Goal: Task Accomplishment & Management: Complete application form

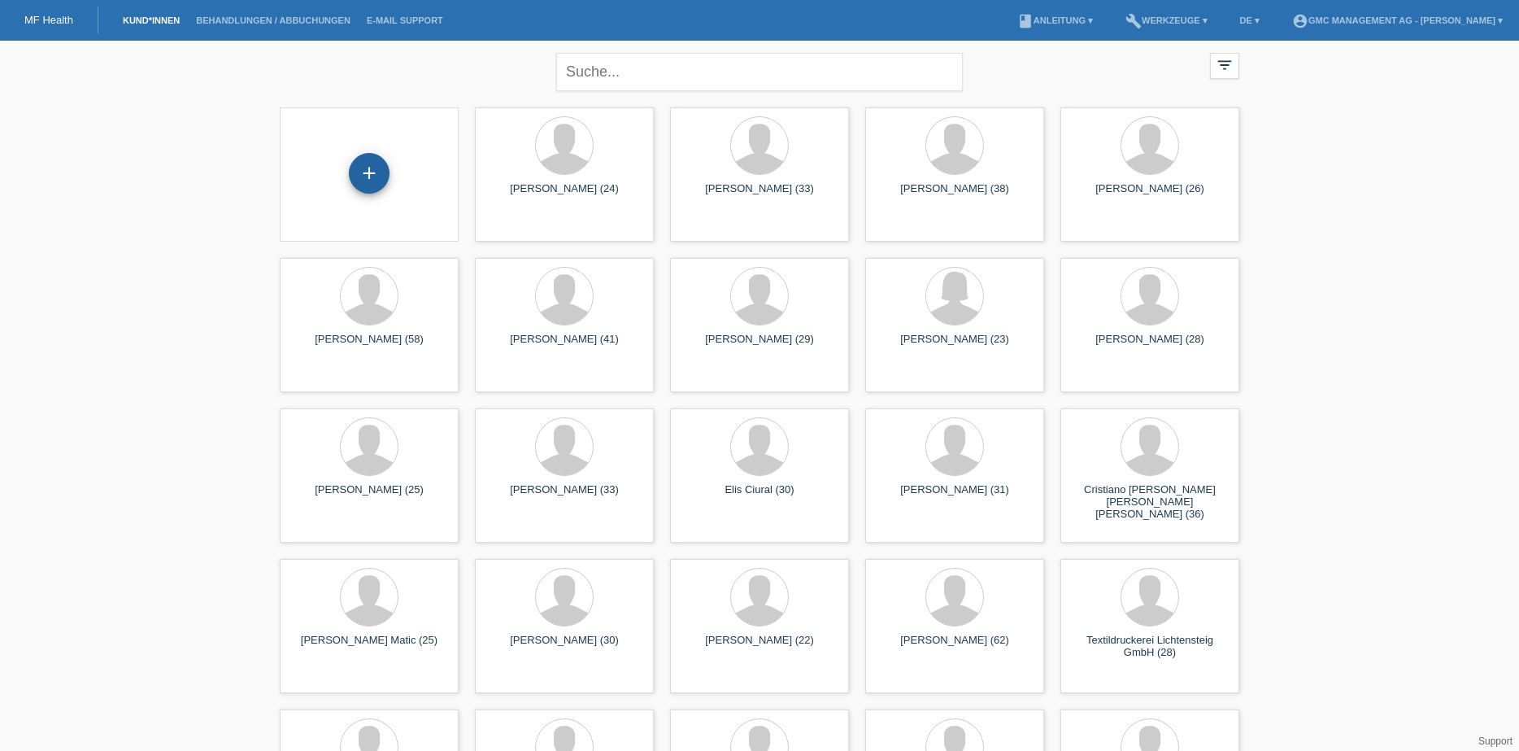
click at [370, 168] on div "+" at bounding box center [369, 173] width 41 height 41
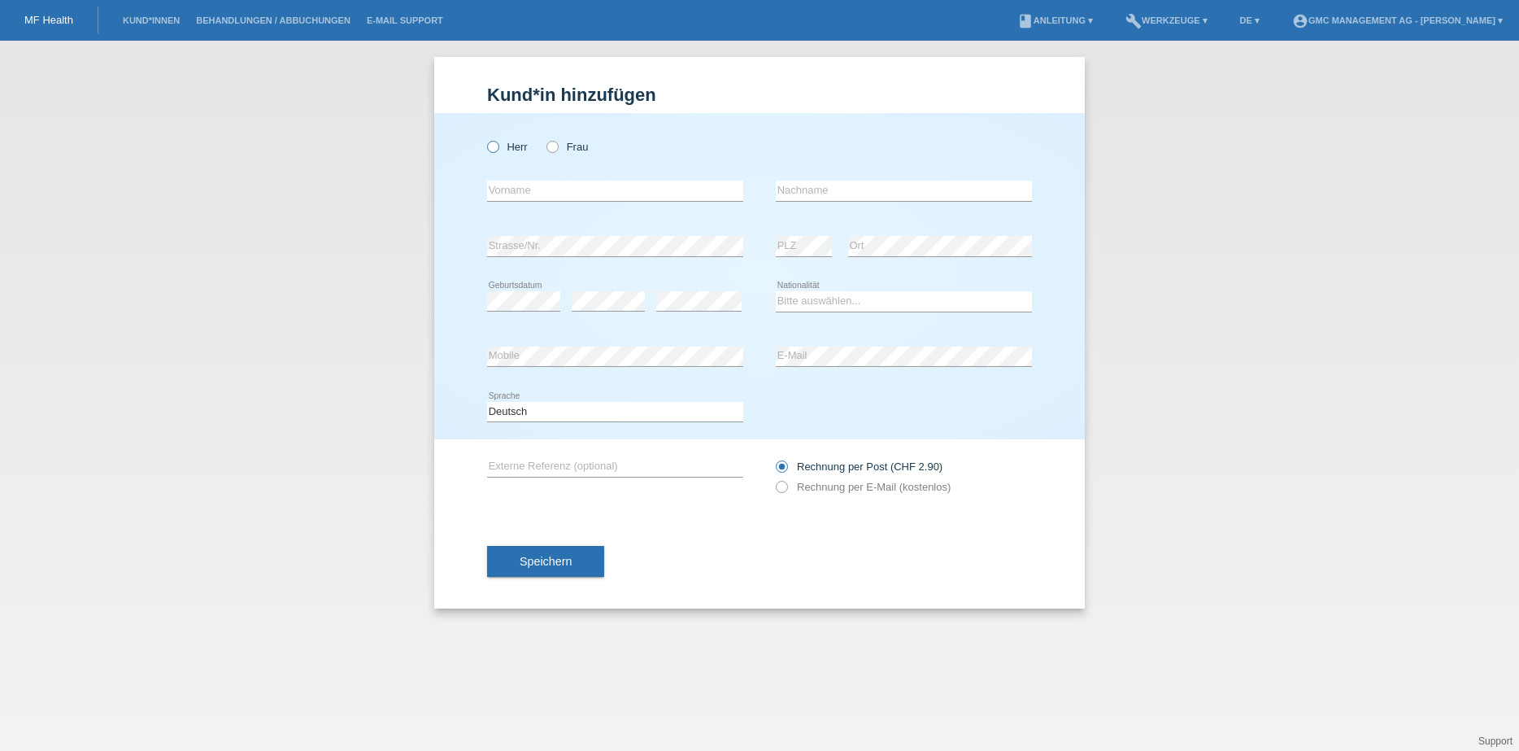
click at [485, 138] on icon at bounding box center [485, 138] width 0 height 0
click at [493, 146] on input "Herr" at bounding box center [492, 146] width 11 height 11
radio input "true"
click at [516, 188] on input "text" at bounding box center [615, 191] width 256 height 20
paste input "Milazim"
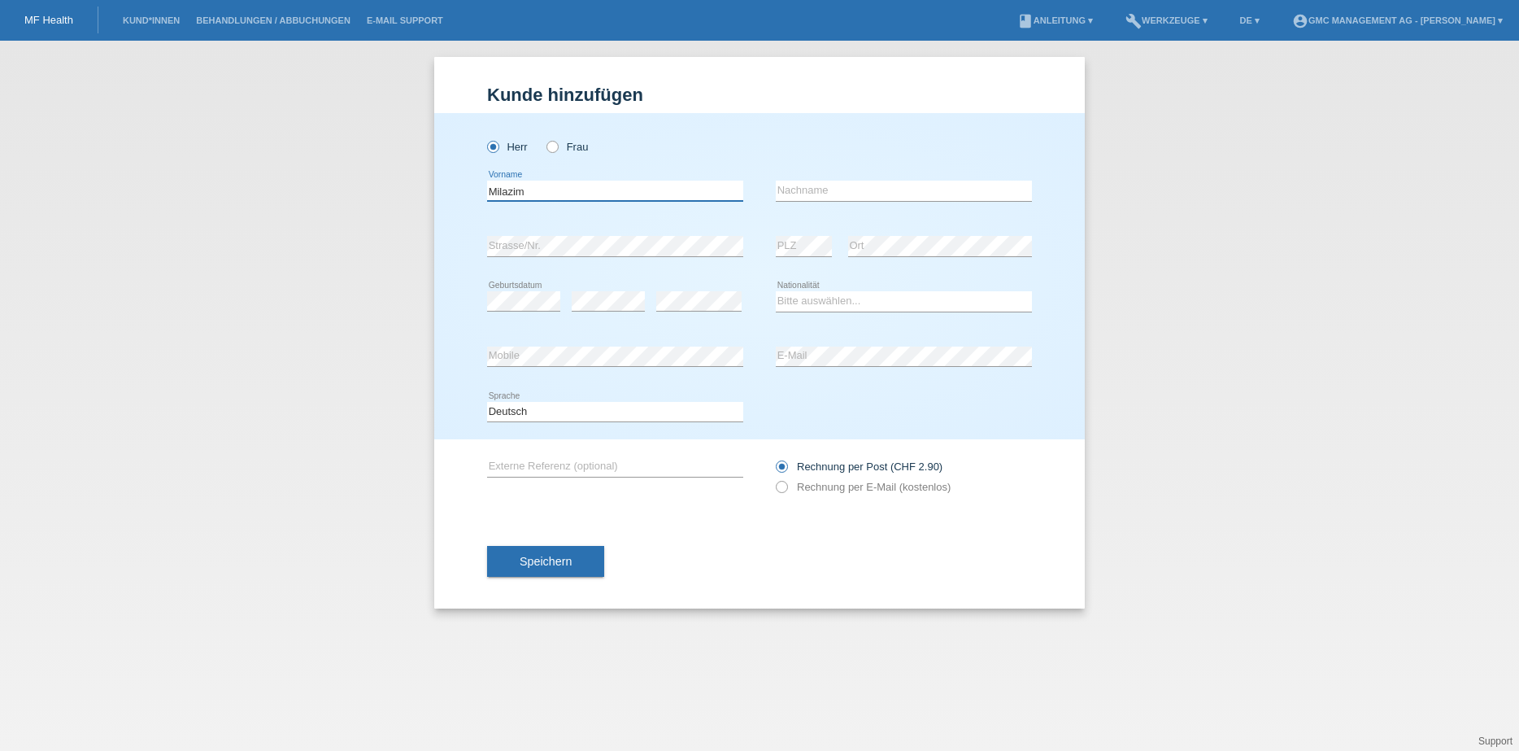
type input "Milazim"
click at [862, 192] on input "text" at bounding box center [904, 191] width 256 height 20
paste input "Berisha"
type input "Berisha"
click at [967, 274] on div "Bitte auswählen... Schweiz Deutschland Liechtenstein Österreich ------------ Af…" at bounding box center [904, 301] width 256 height 55
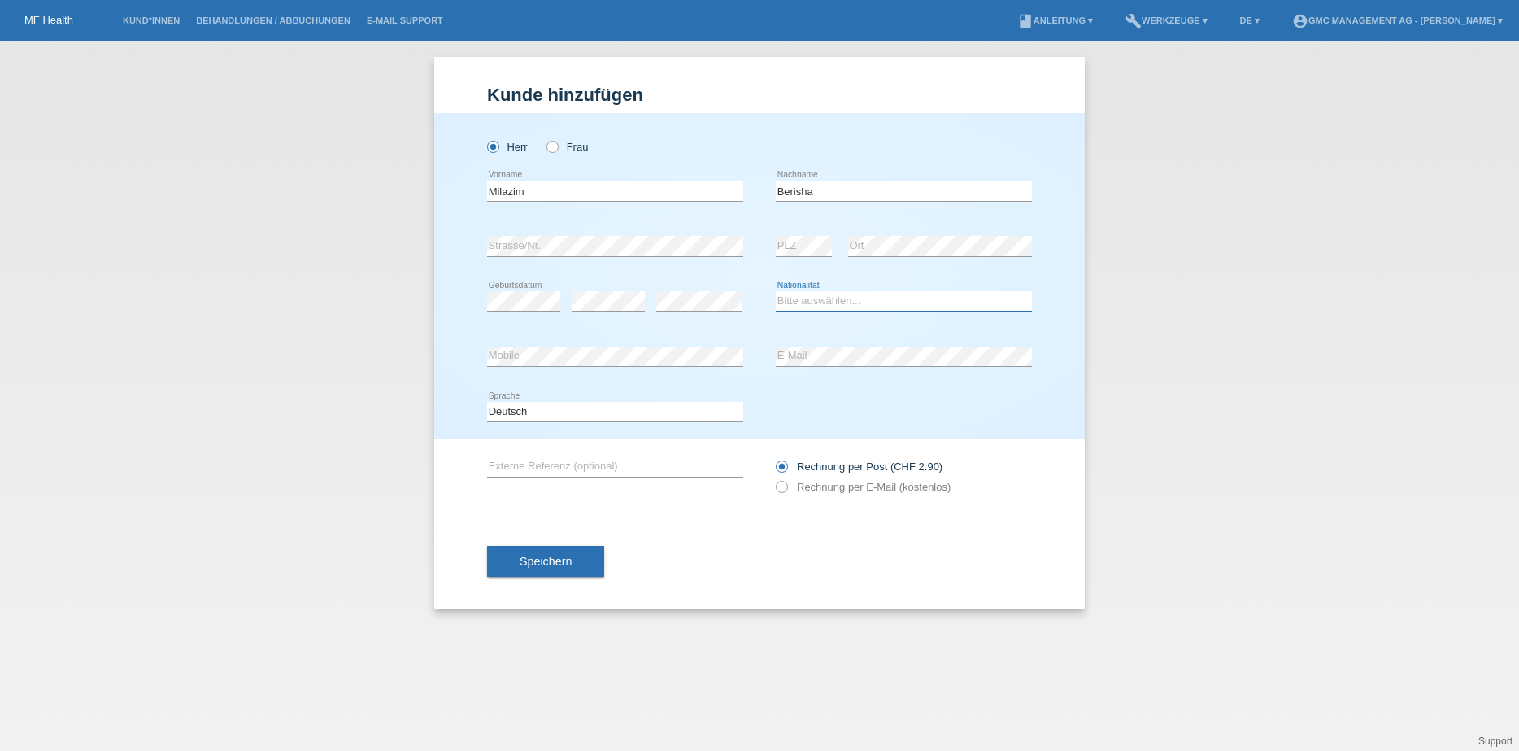
click at [803, 307] on select "Bitte auswählen... Schweiz Deutschland Liechtenstein Österreich ------------ Af…" at bounding box center [904, 301] width 256 height 20
select select "CH"
click at [773, 478] on icon at bounding box center [773, 478] width 0 height 0
click at [781, 486] on input "Rechnung per E-Mail (kostenlos)" at bounding box center [781, 491] width 11 height 20
radio input "true"
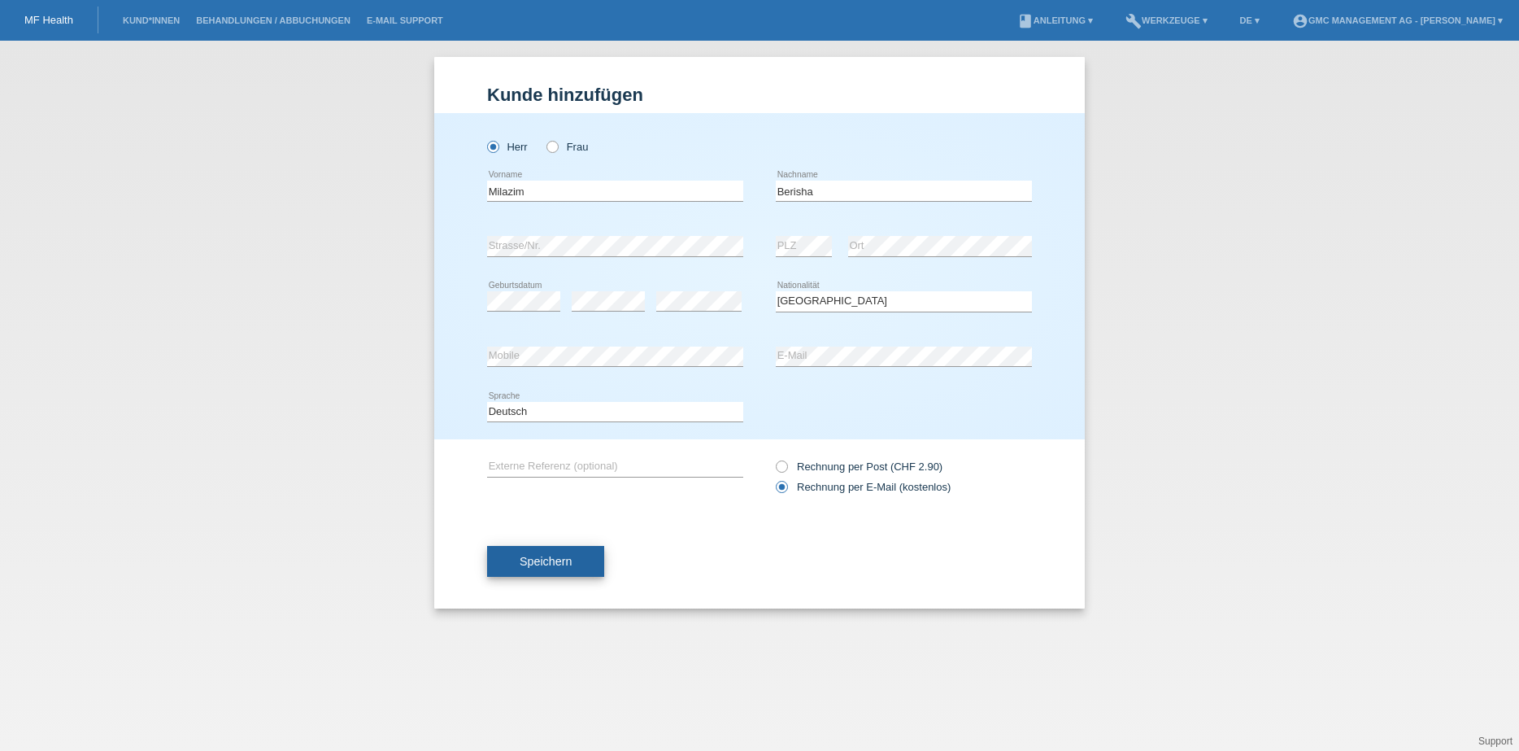
click at [551, 565] on span "Speichern" at bounding box center [546, 561] width 52 height 13
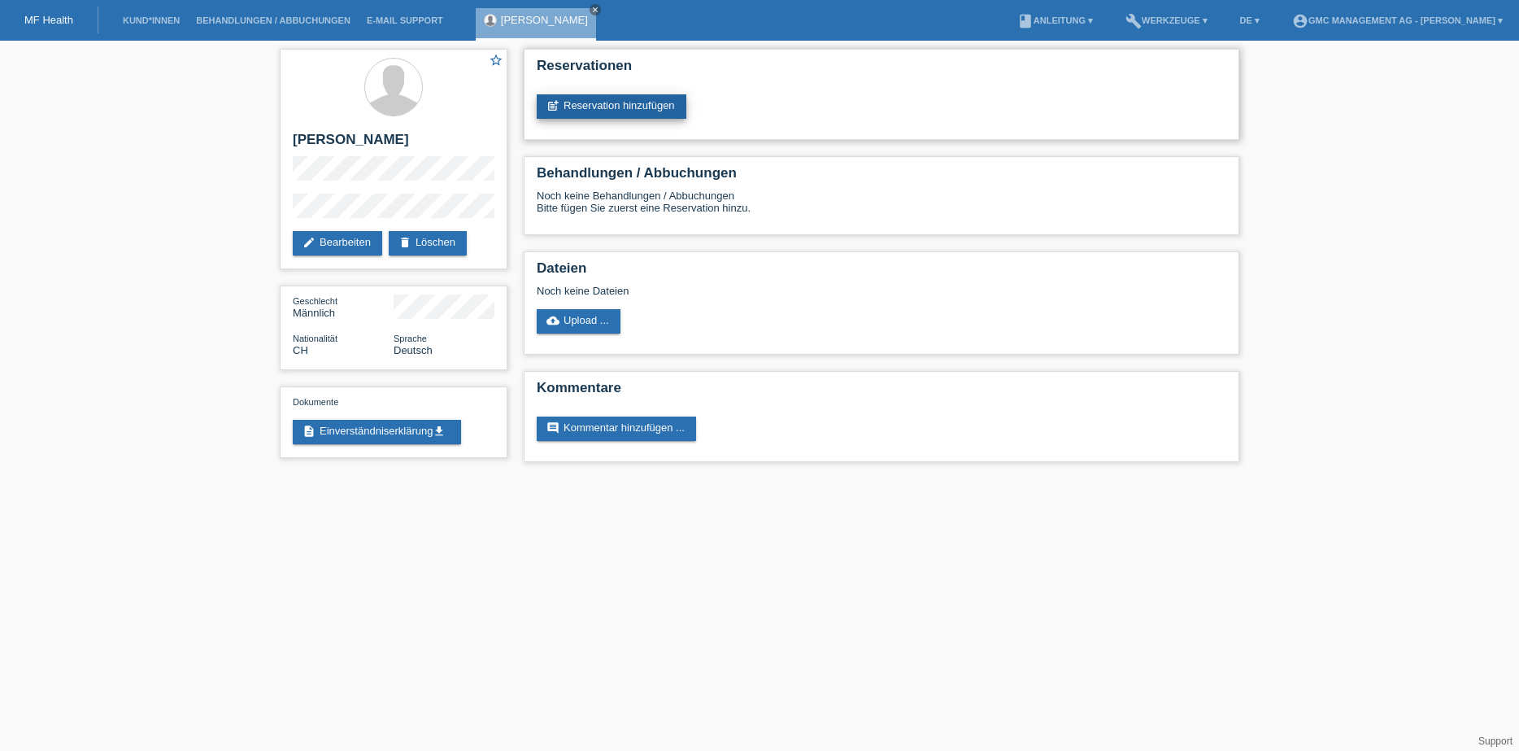
click at [594, 108] on link "post_add Reservation hinzufügen" at bounding box center [612, 106] width 150 height 24
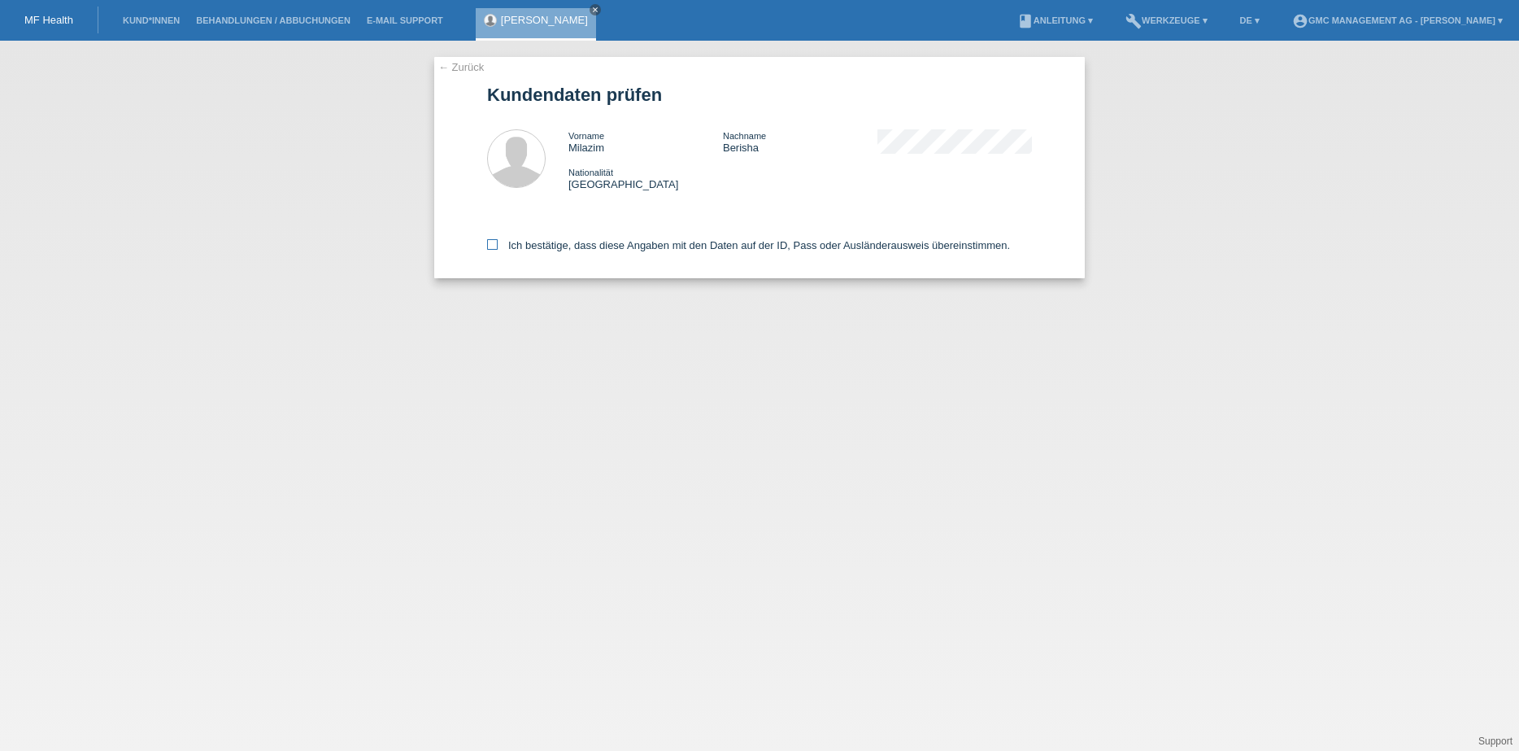
click at [492, 243] on icon at bounding box center [492, 244] width 11 height 11
click at [492, 243] on input "Ich bestätige, dass diese Angaben mit den Daten auf der ID, Pass oder Ausländer…" at bounding box center [492, 244] width 11 height 11
checkbox input "true"
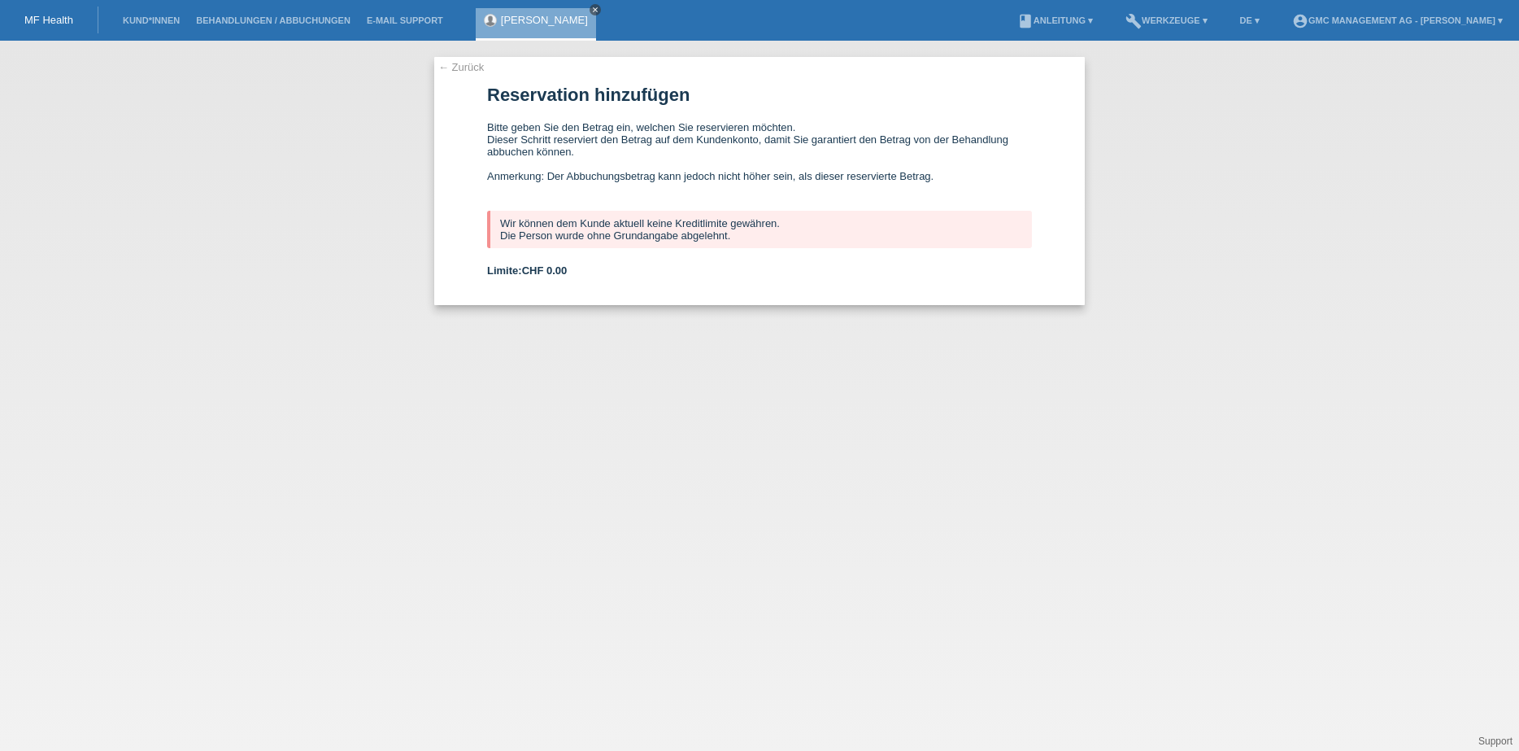
click at [591, 8] on icon "close" at bounding box center [595, 10] width 8 height 8
